Goal: Task Accomplishment & Management: Manage account settings

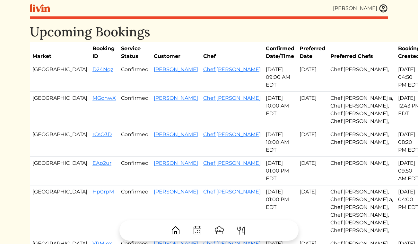
click at [385, 7] on img at bounding box center [384, 9] width 10 height 10
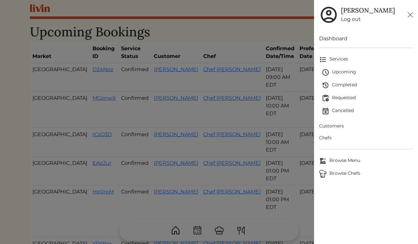
click at [333, 126] on span "Customers" at bounding box center [366, 125] width 94 height 7
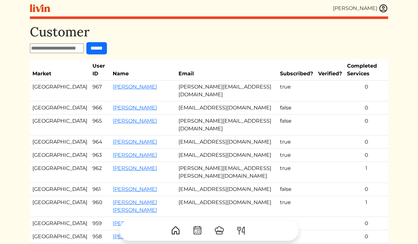
click at [74, 47] on input "text" at bounding box center [57, 48] width 54 height 10
type input "*******"
click at [86, 42] on input "******" at bounding box center [96, 48] width 21 height 12
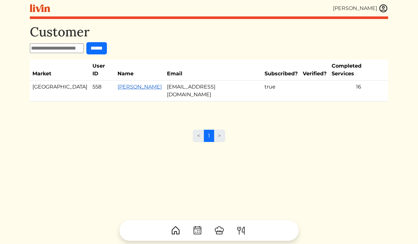
click at [118, 84] on link "[PERSON_NAME]" at bounding box center [140, 87] width 44 height 6
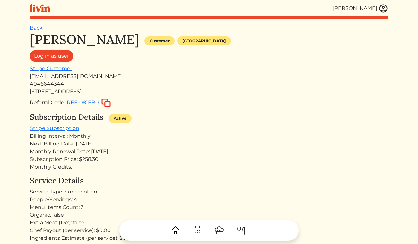
click at [384, 10] on img at bounding box center [384, 9] width 10 height 10
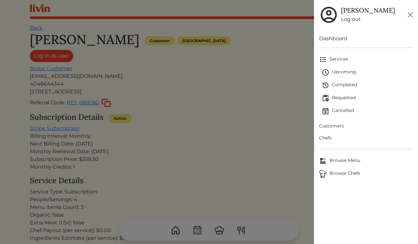
click at [340, 70] on span "Upcoming" at bounding box center [368, 72] width 92 height 8
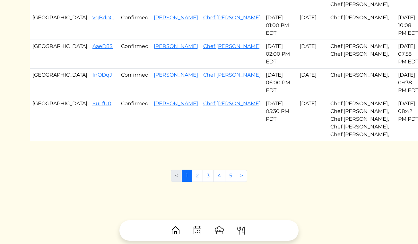
scroll to position [454, 0]
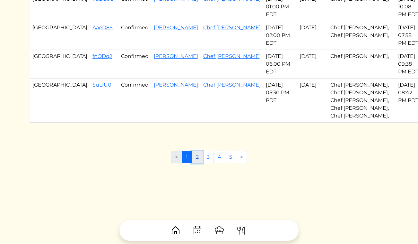
click at [202, 161] on link "2" at bounding box center [197, 157] width 11 height 12
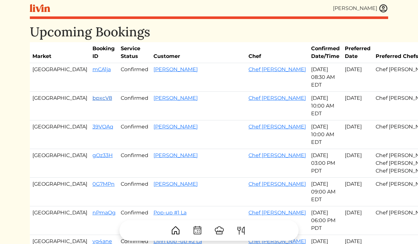
click at [93, 101] on link "bpxcV8" at bounding box center [103, 98] width 20 height 6
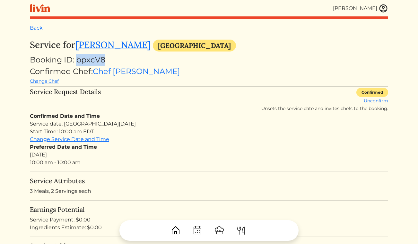
drag, startPoint x: 106, startPoint y: 58, endPoint x: 79, endPoint y: 58, distance: 27.0
click at [79, 58] on div "Booking ID: bpxcV8" at bounding box center [209, 60] width 359 height 12
copy div "bpxcV8"
click at [35, 26] on link "Back" at bounding box center [36, 28] width 13 height 6
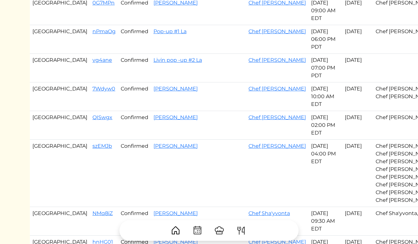
scroll to position [516, 0]
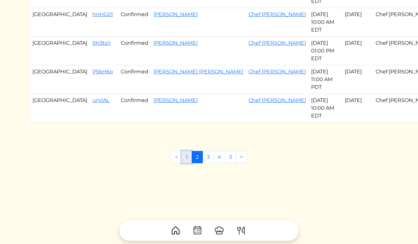
click at [184, 160] on link "1" at bounding box center [187, 157] width 10 height 12
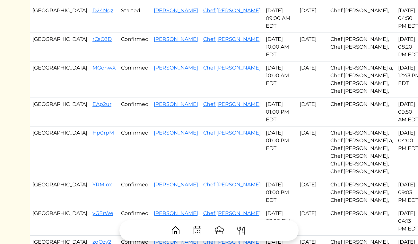
scroll to position [169, 0]
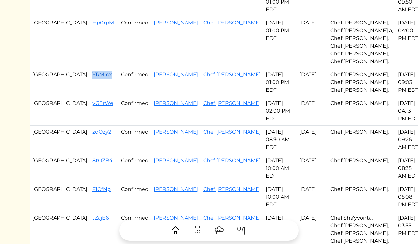
drag, startPoint x: 82, startPoint y: 75, endPoint x: 62, endPoint y: 75, distance: 19.9
click at [90, 75] on td "YRMIox" at bounding box center [104, 82] width 29 height 29
copy link "YRMIox"
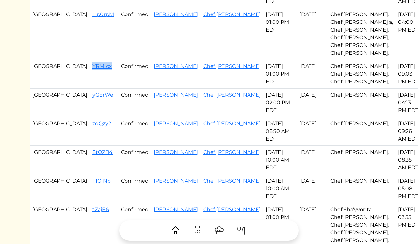
scroll to position [177, 0]
click at [93, 94] on link "yGErWe" at bounding box center [103, 94] width 21 height 6
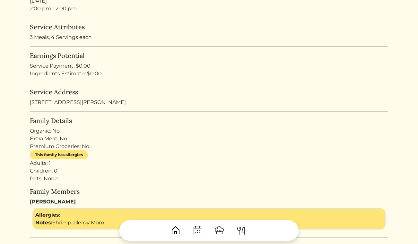
scroll to position [110, 0]
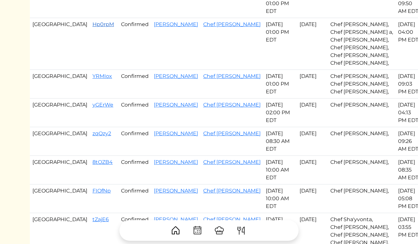
click at [93, 24] on link "Hp0rpM" at bounding box center [104, 24] width 22 height 6
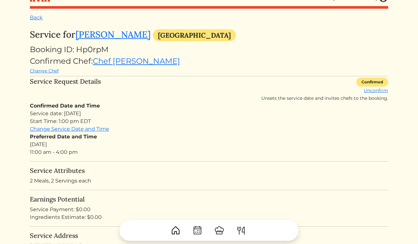
scroll to position [11, 0]
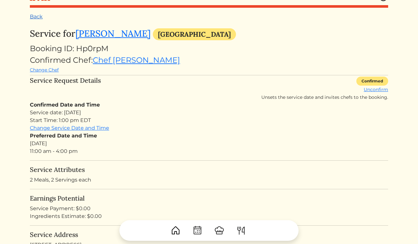
click at [37, 18] on link "Back" at bounding box center [36, 16] width 13 height 6
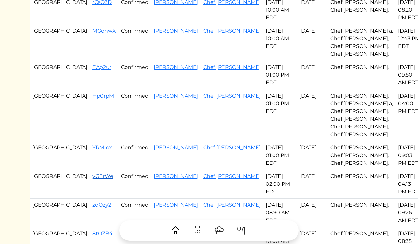
click at [93, 176] on link "yGErWe" at bounding box center [103, 176] width 21 height 6
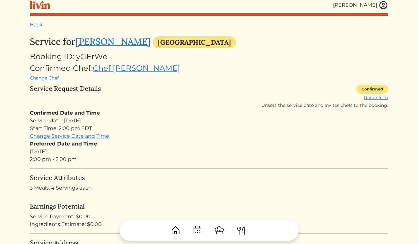
scroll to position [4, 0]
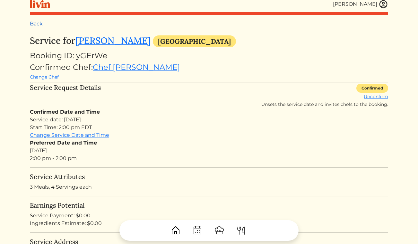
click at [33, 23] on link "Back" at bounding box center [36, 24] width 13 height 6
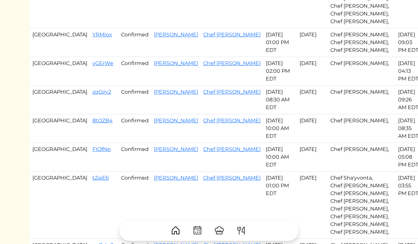
scroll to position [210, 0]
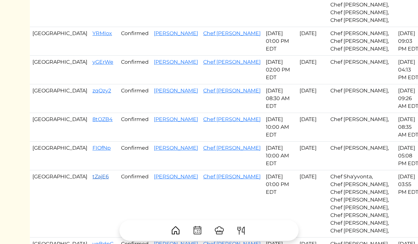
click at [93, 177] on link "tZajE6" at bounding box center [101, 176] width 16 height 6
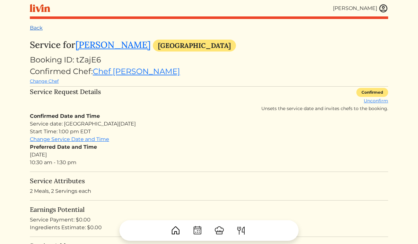
click at [37, 28] on link "Back" at bounding box center [36, 28] width 13 height 6
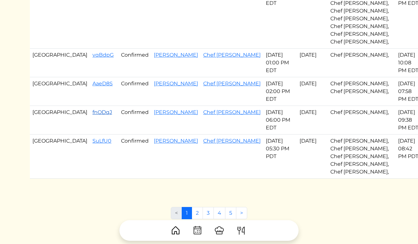
click at [93, 113] on link "fnODqJ" at bounding box center [103, 112] width 20 height 6
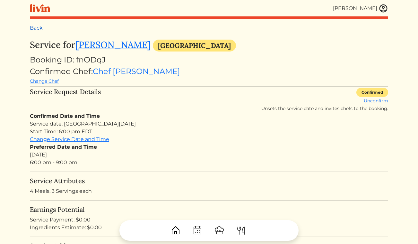
click at [30, 27] on link "Back" at bounding box center [36, 28] width 13 height 6
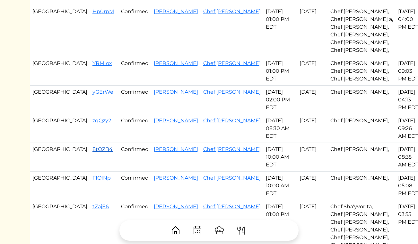
click at [93, 150] on link "8tOZB4" at bounding box center [103, 149] width 20 height 6
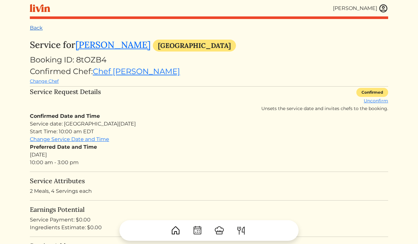
click at [40, 29] on link "Back" at bounding box center [36, 28] width 13 height 6
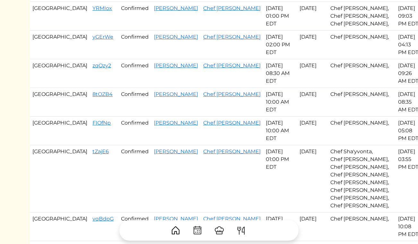
scroll to position [239, 0]
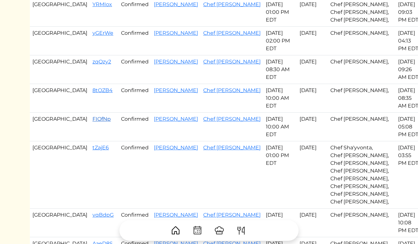
click at [93, 120] on link "FIOfNp" at bounding box center [102, 119] width 18 height 6
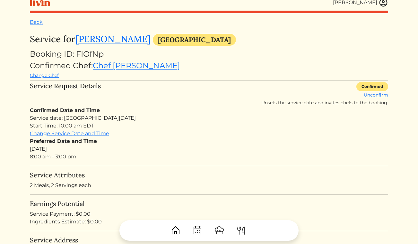
scroll to position [7, 0]
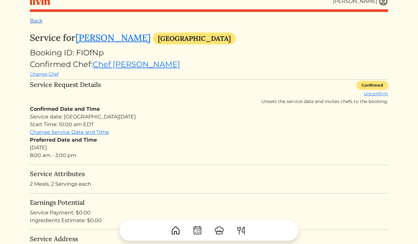
click at [39, 22] on link "Back" at bounding box center [36, 21] width 13 height 6
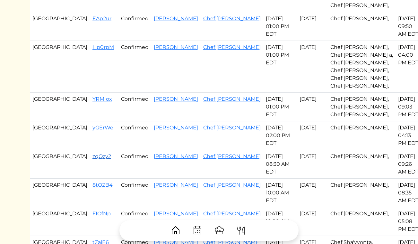
click at [93, 155] on link "zqQzy2" at bounding box center [102, 156] width 19 height 6
